Goal: Information Seeking & Learning: Get advice/opinions

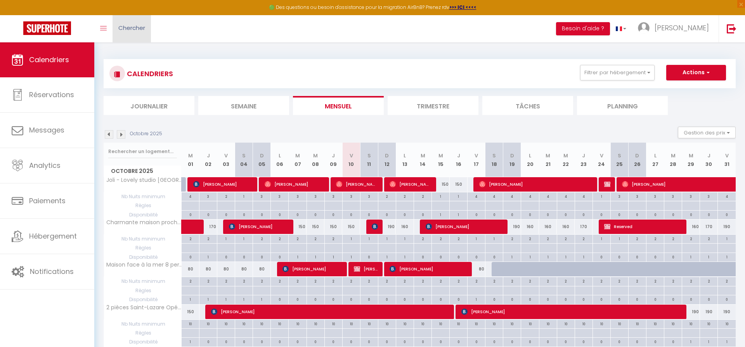
click at [128, 25] on span "Chercher" at bounding box center [131, 28] width 27 height 8
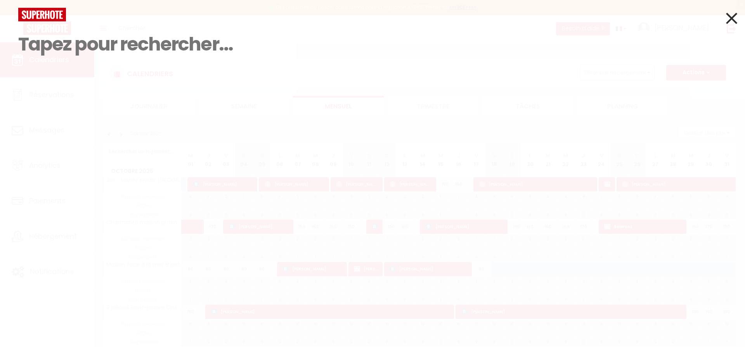
click at [81, 25] on input at bounding box center [372, 44] width 709 height 46
click at [732, 17] on icon at bounding box center [731, 18] width 11 height 19
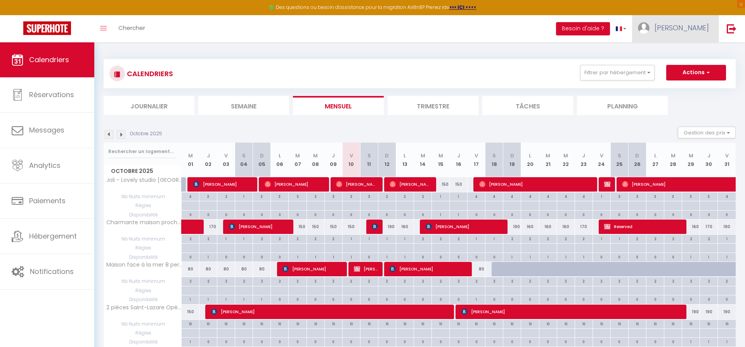
click at [686, 24] on span "[PERSON_NAME]" at bounding box center [682, 28] width 54 height 10
click at [610, 25] on button "Besoin d'aide ?" at bounding box center [583, 28] width 54 height 13
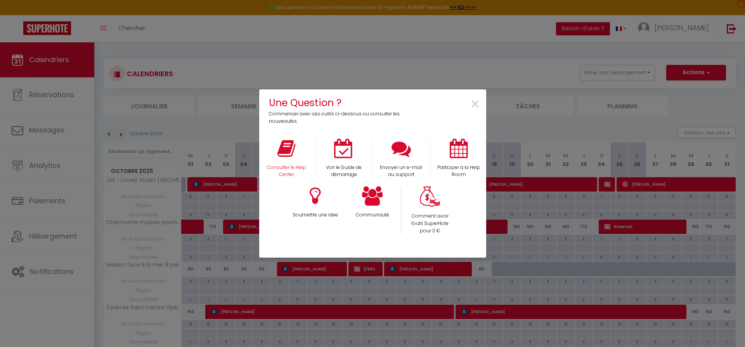
click at [280, 162] on div "Consulter le Help Center" at bounding box center [286, 159] width 57 height 40
click at [286, 153] on icon at bounding box center [286, 148] width 18 height 19
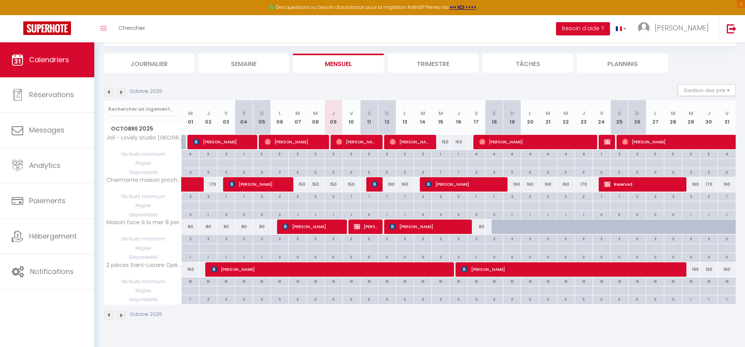
scroll to position [42, 0]
click at [122, 95] on img at bounding box center [121, 92] width 9 height 9
